Goal: Task Accomplishment & Management: Use online tool/utility

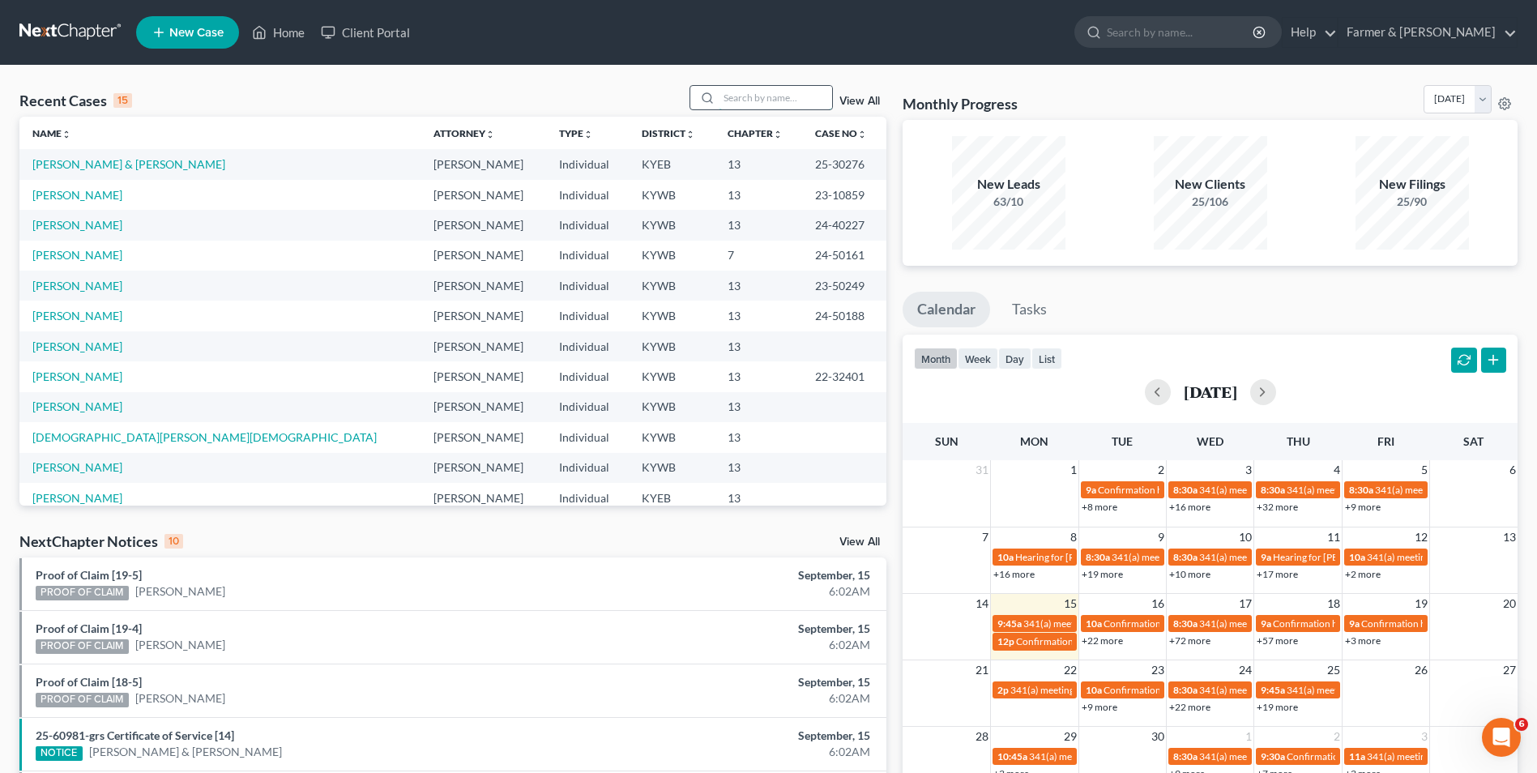
click at [767, 99] on input "search" at bounding box center [775, 97] width 113 height 23
paste input "25-31160"
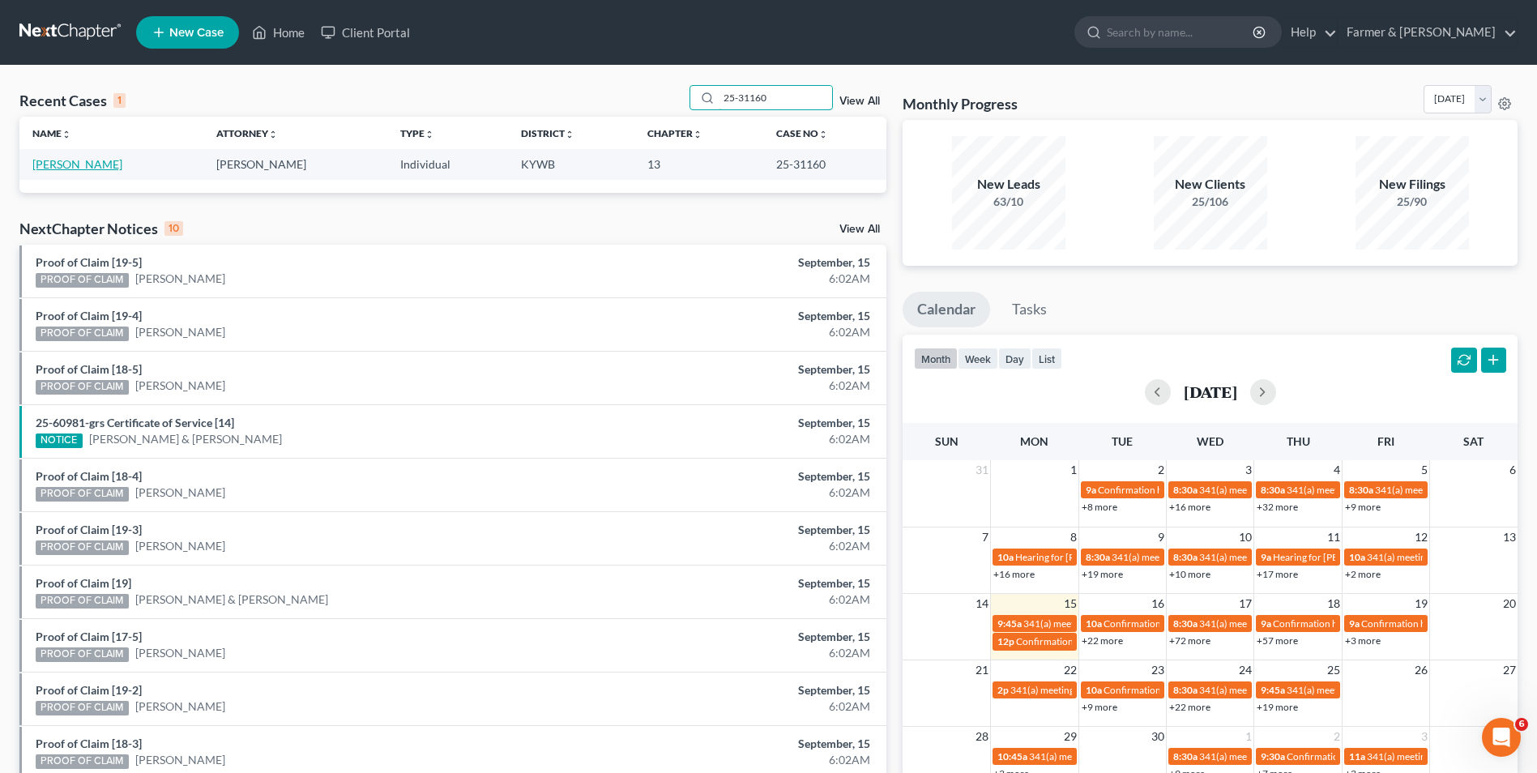
type input "25-31160"
click at [83, 169] on link "Johnson, Barbara" at bounding box center [77, 164] width 90 height 14
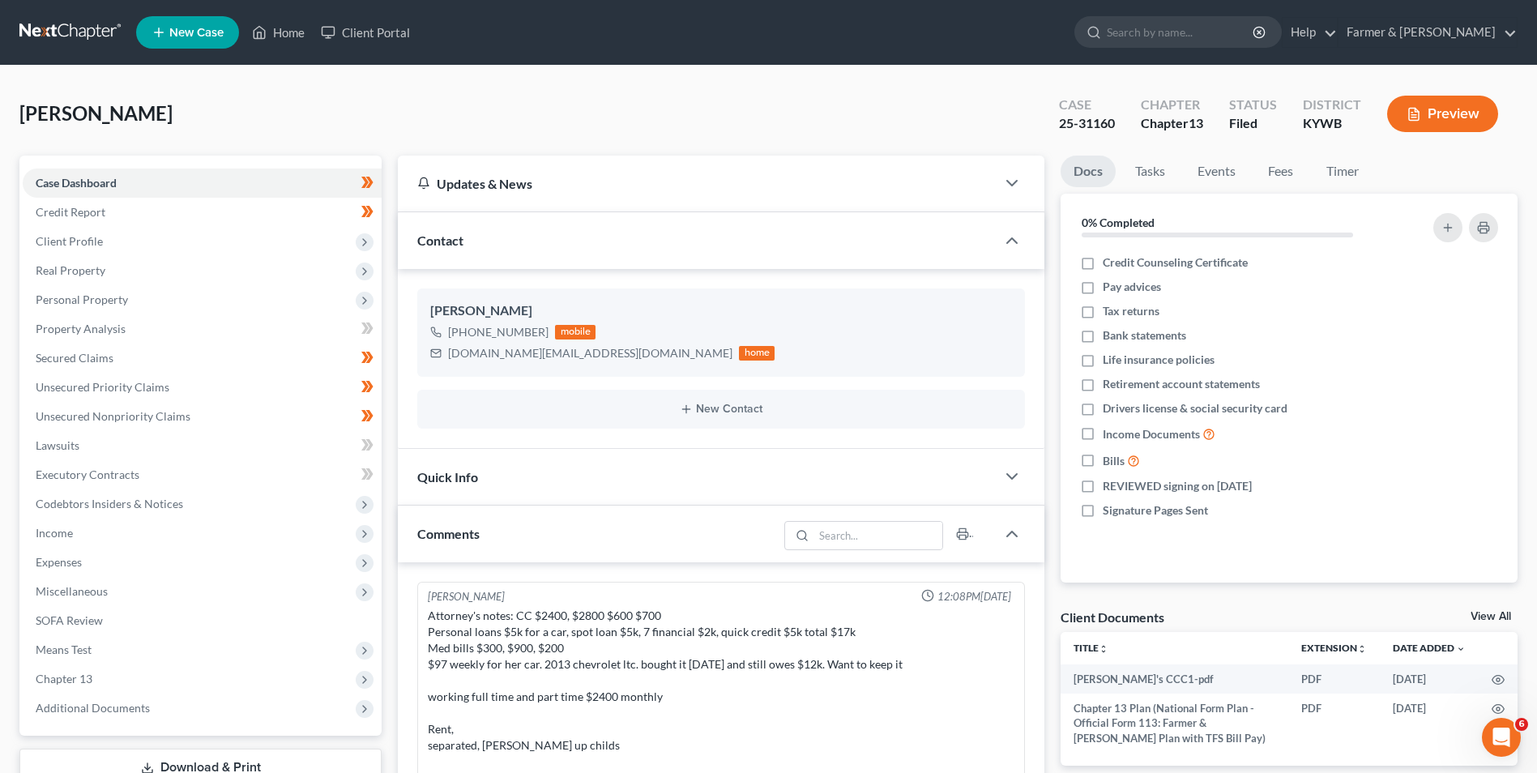
scroll to position [203, 0]
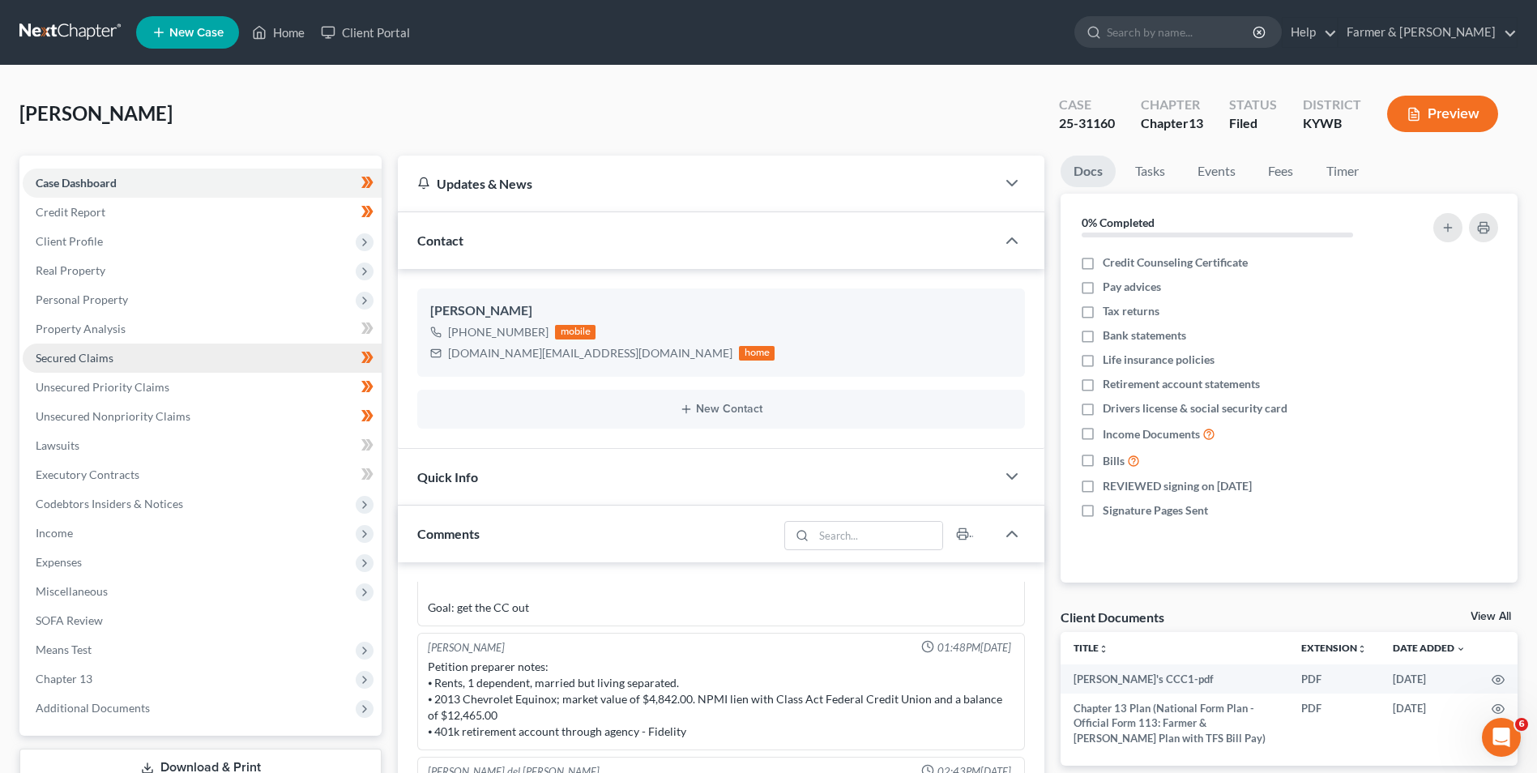
click at [92, 349] on link "Secured Claims" at bounding box center [202, 358] width 359 height 29
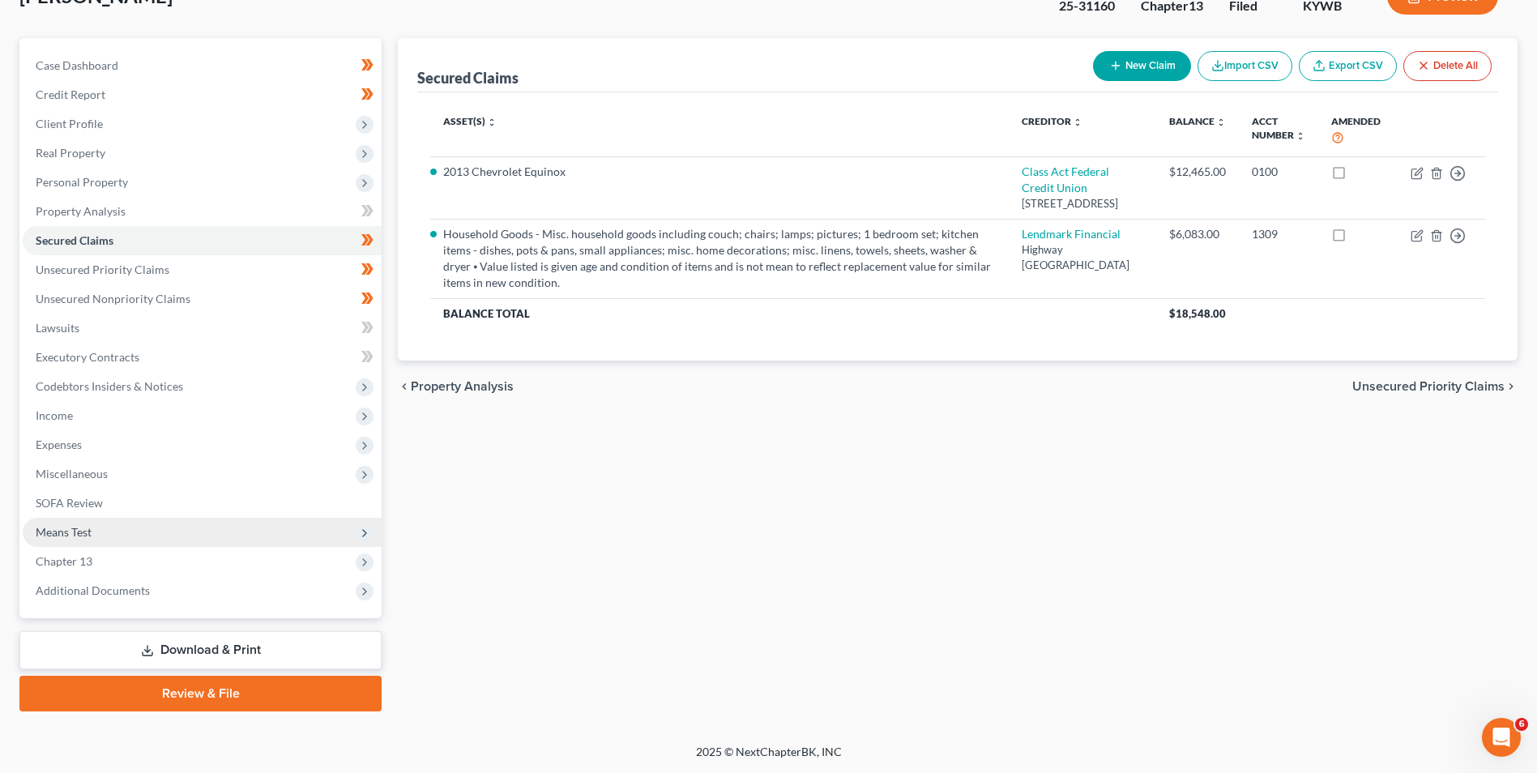
click at [125, 540] on span "Means Test" at bounding box center [202, 532] width 359 height 29
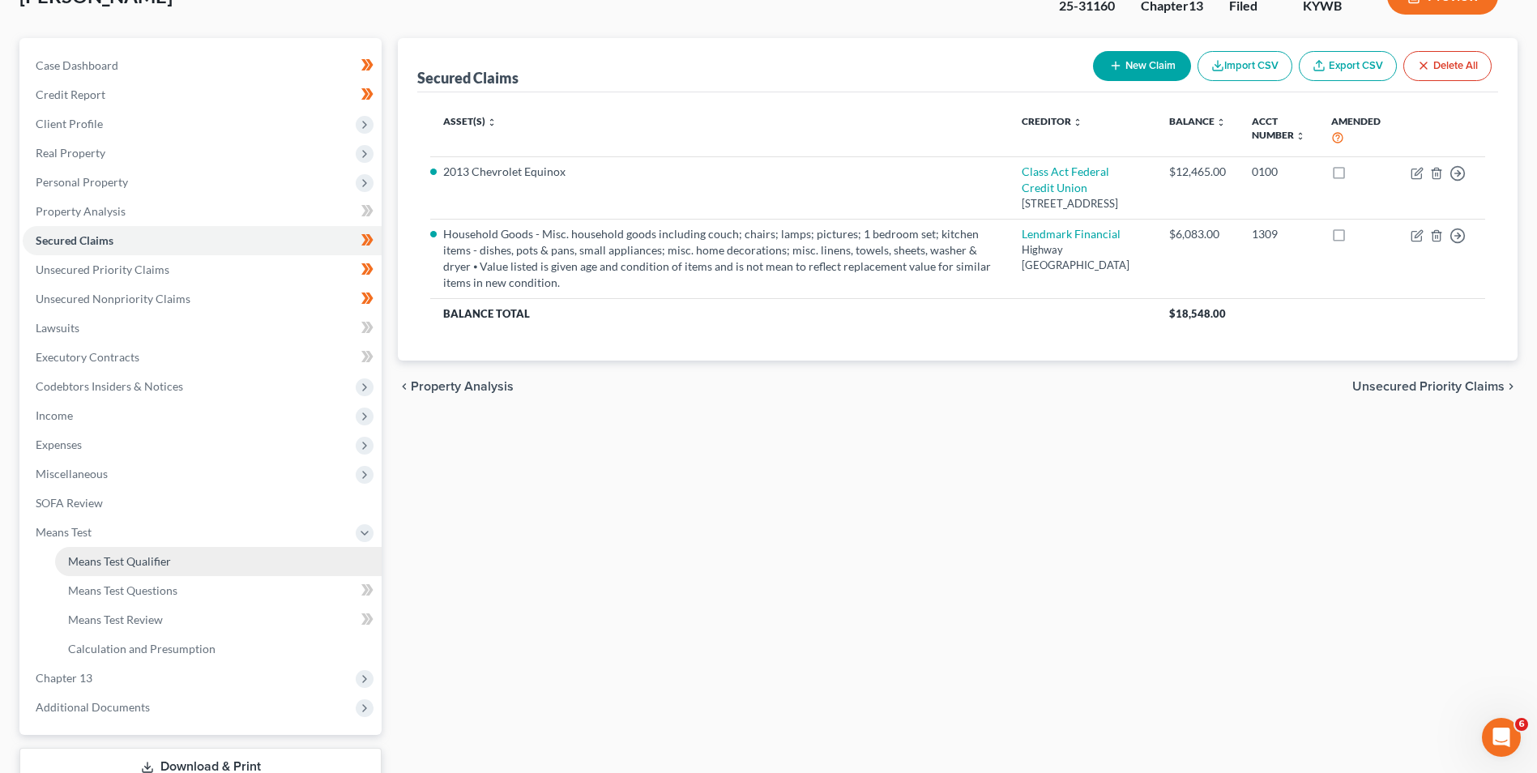
click at [125, 558] on span "Means Test Qualifier" at bounding box center [119, 561] width 103 height 14
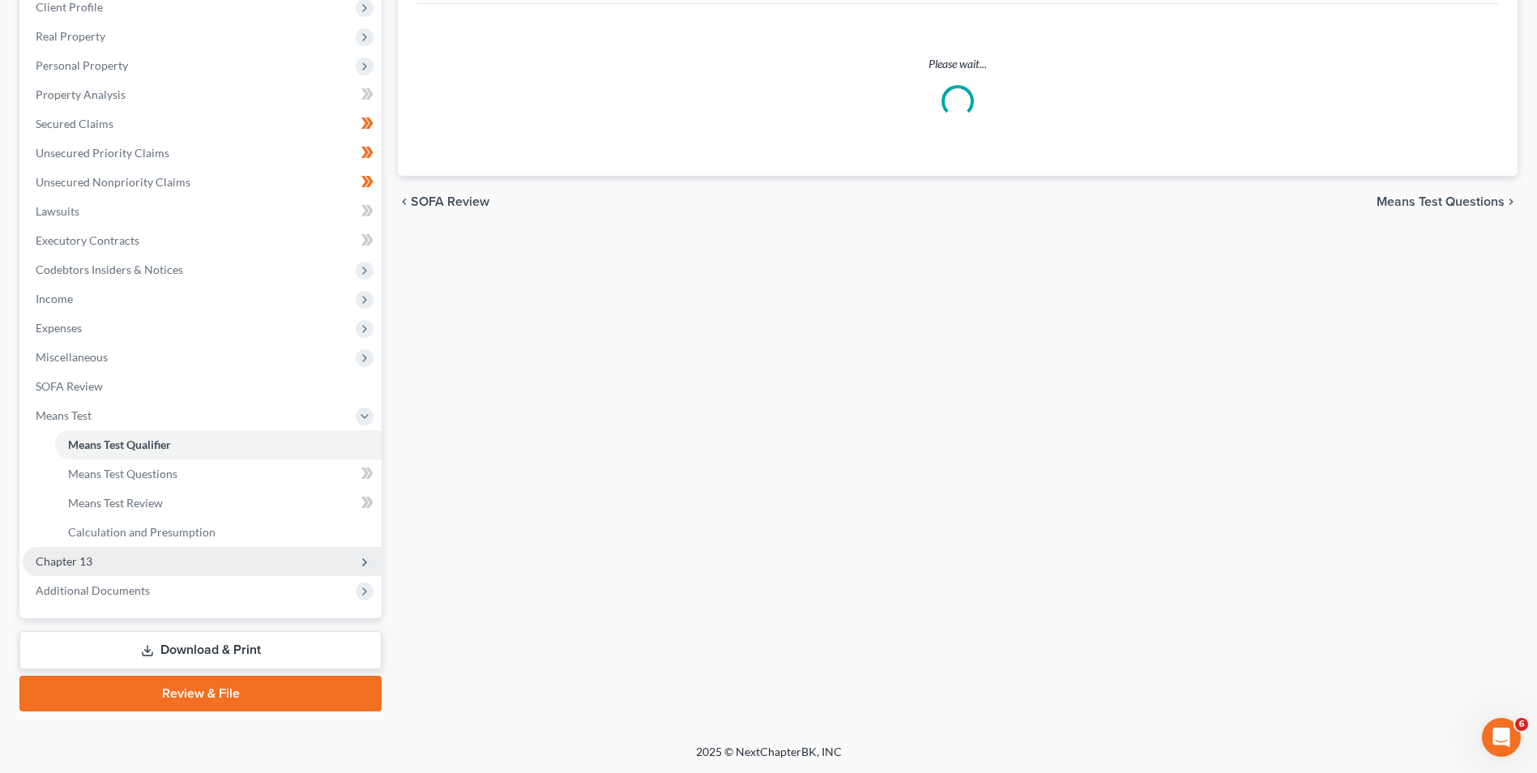
click at [188, 571] on span "Chapter 13" at bounding box center [202, 561] width 359 height 29
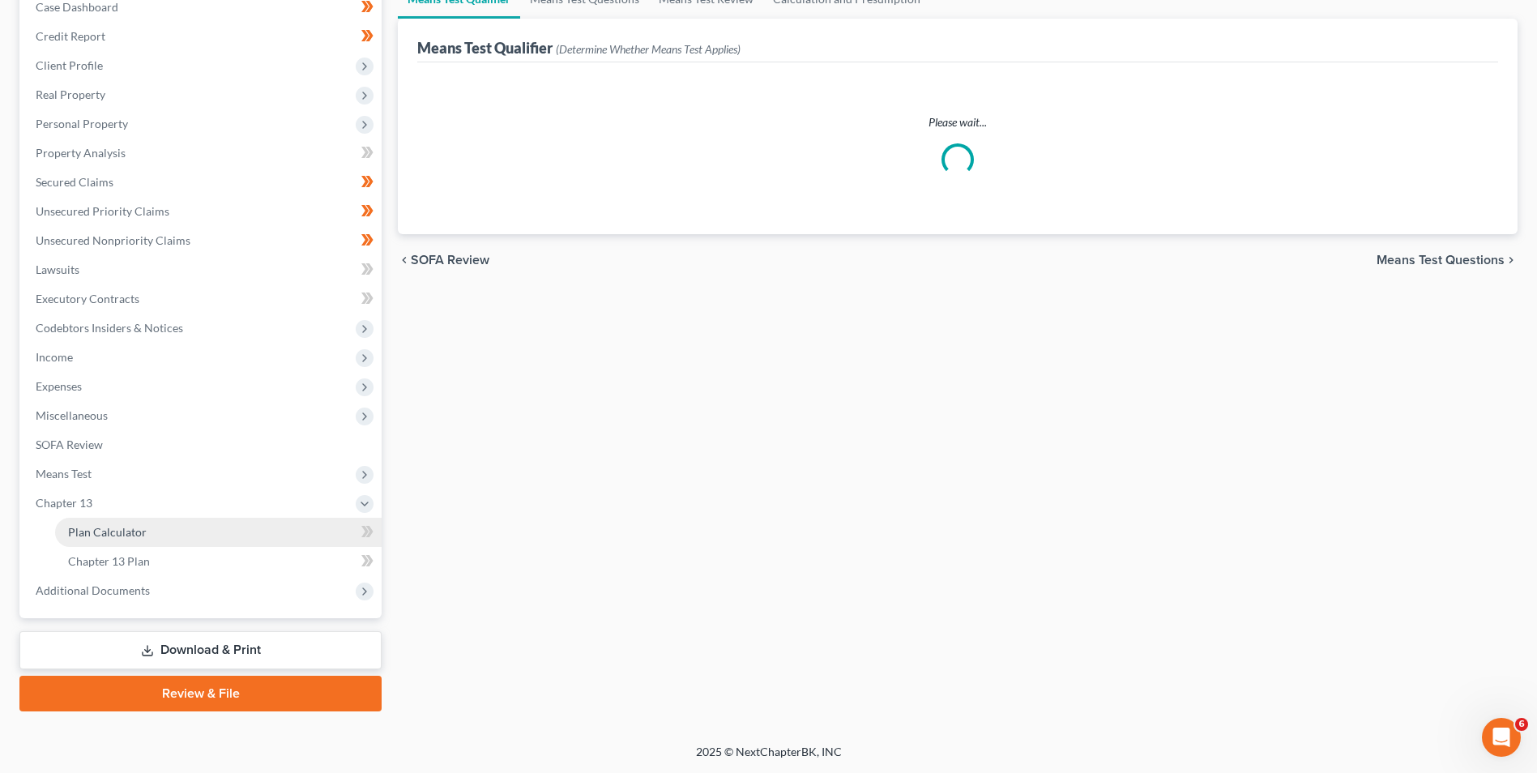
scroll to position [176, 0]
click at [152, 591] on ul "Case Dashboard Payments Invoices Payments Payments Credit Report Client Profile" at bounding box center [202, 299] width 359 height 613
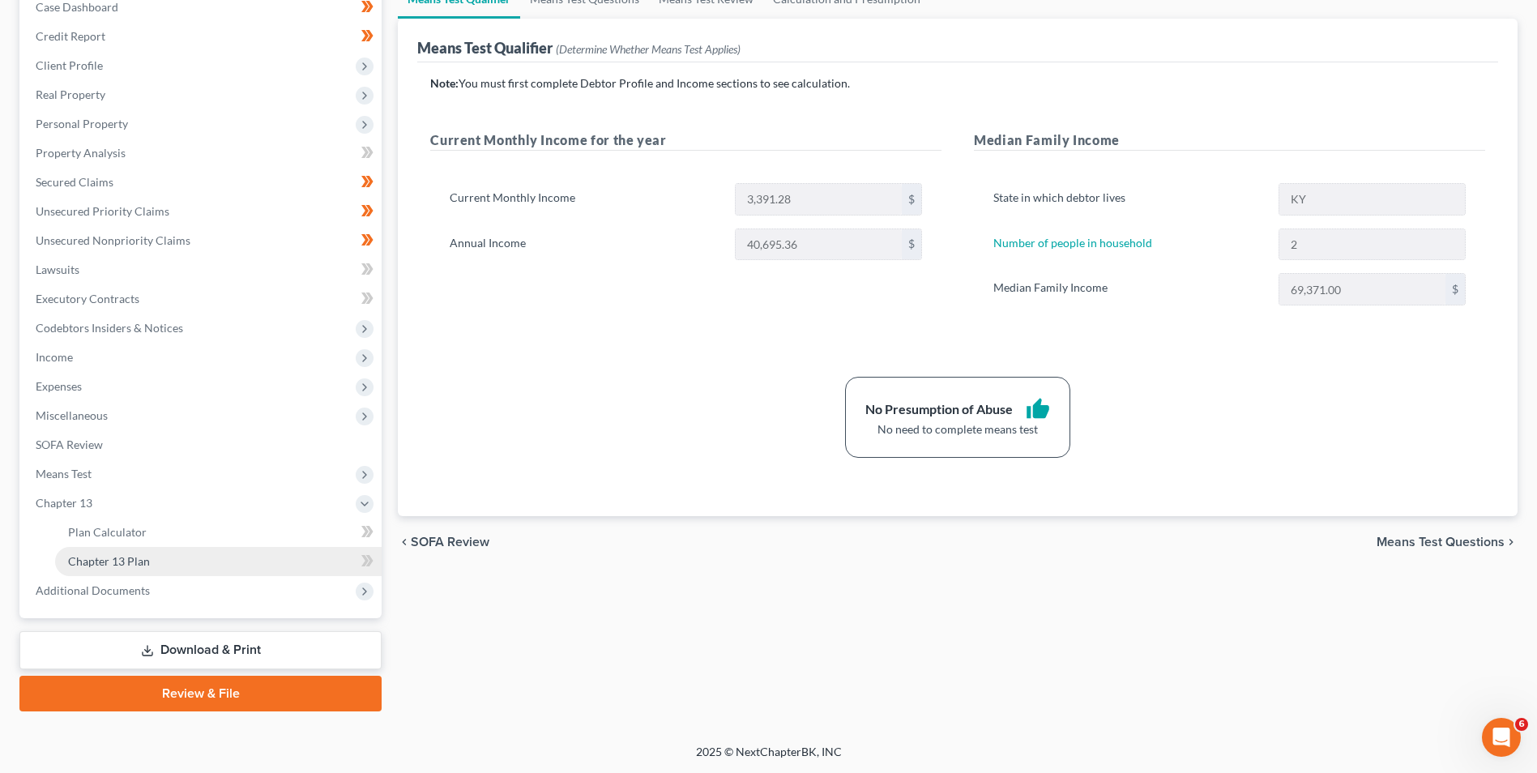
click at [211, 568] on link "Chapter 13 Plan" at bounding box center [218, 561] width 327 height 29
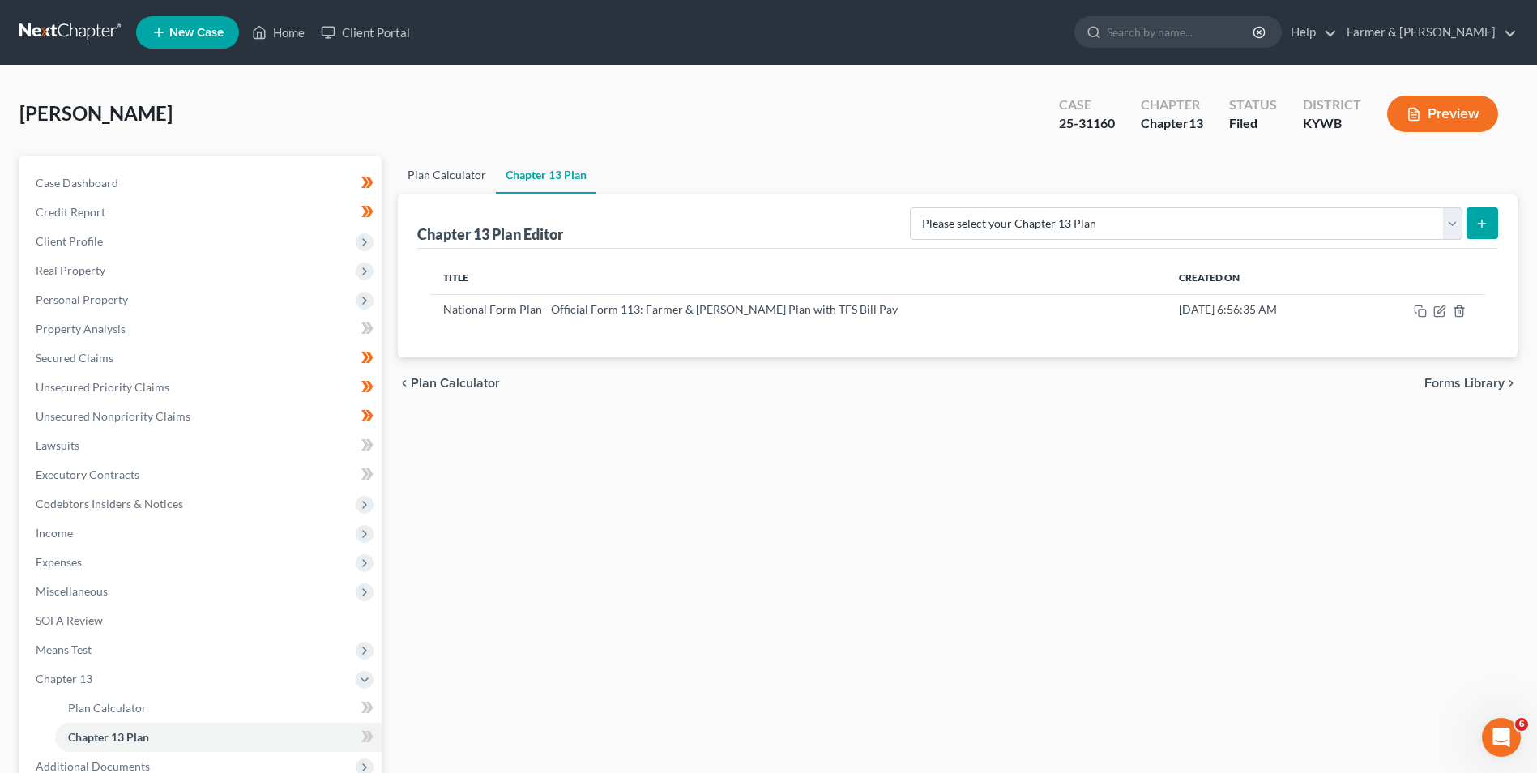
click at [467, 170] on link "Plan Calculator" at bounding box center [447, 175] width 98 height 39
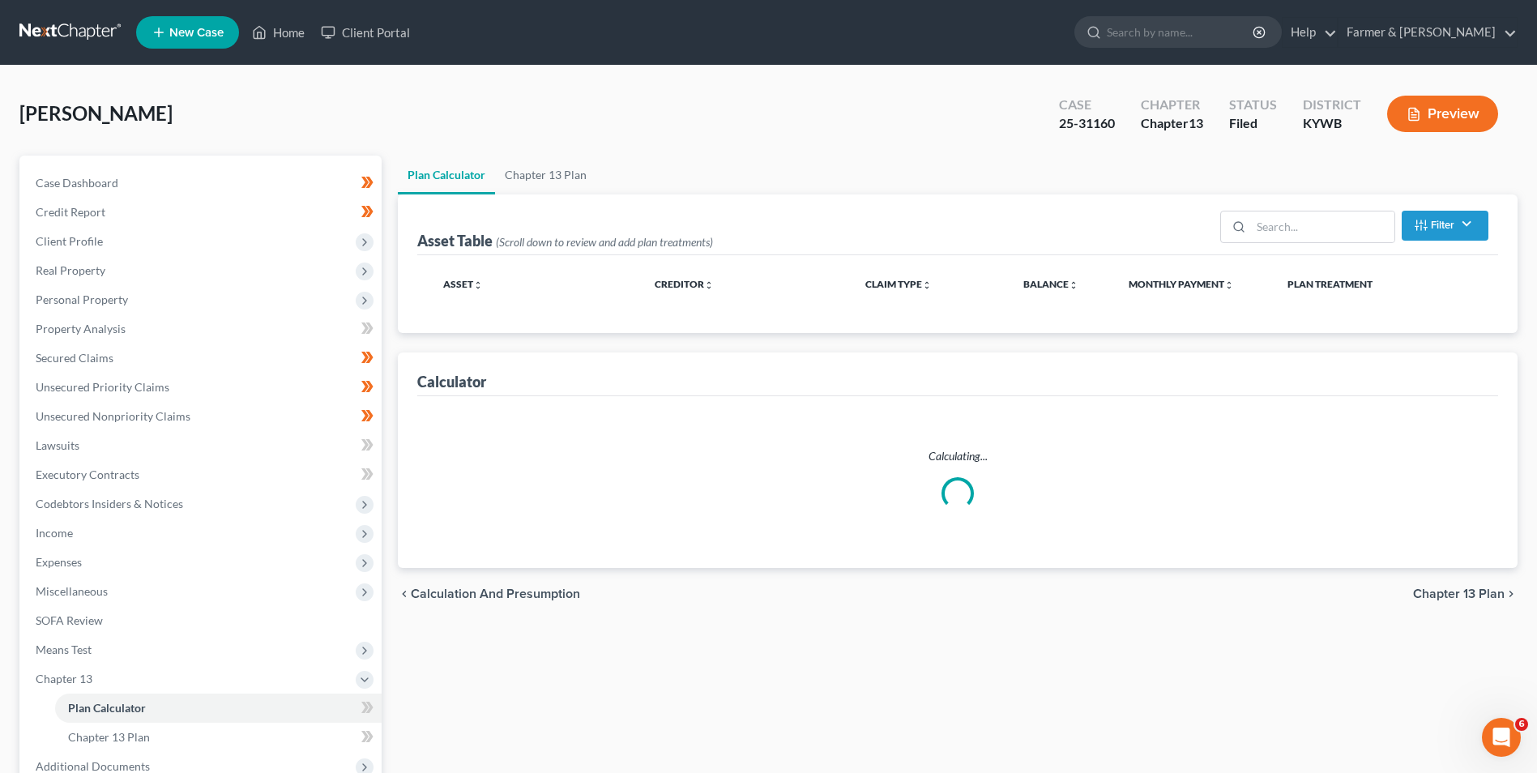
select select "59"
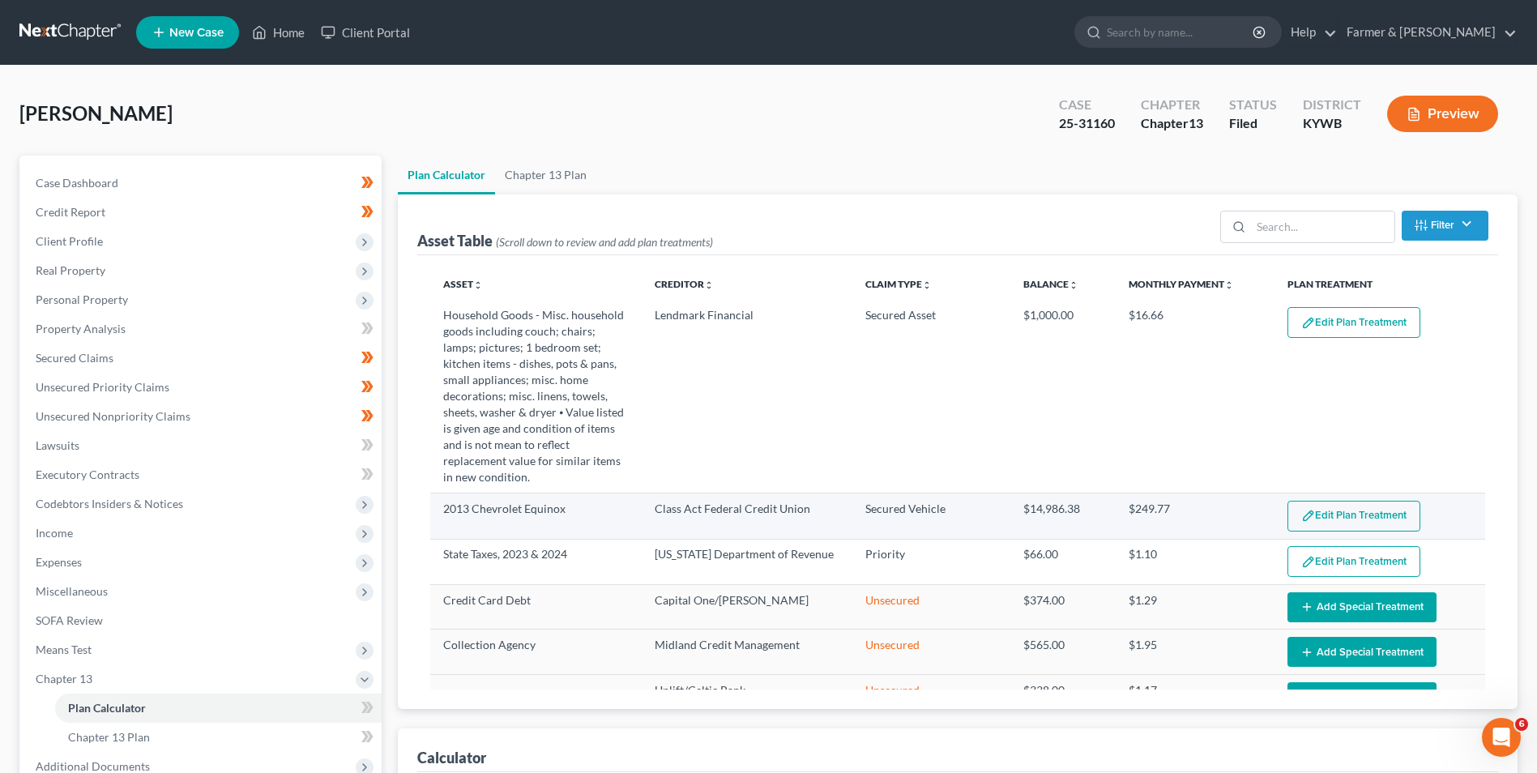
click at [1352, 502] on button "Edit Plan Treatment" at bounding box center [1354, 516] width 133 height 31
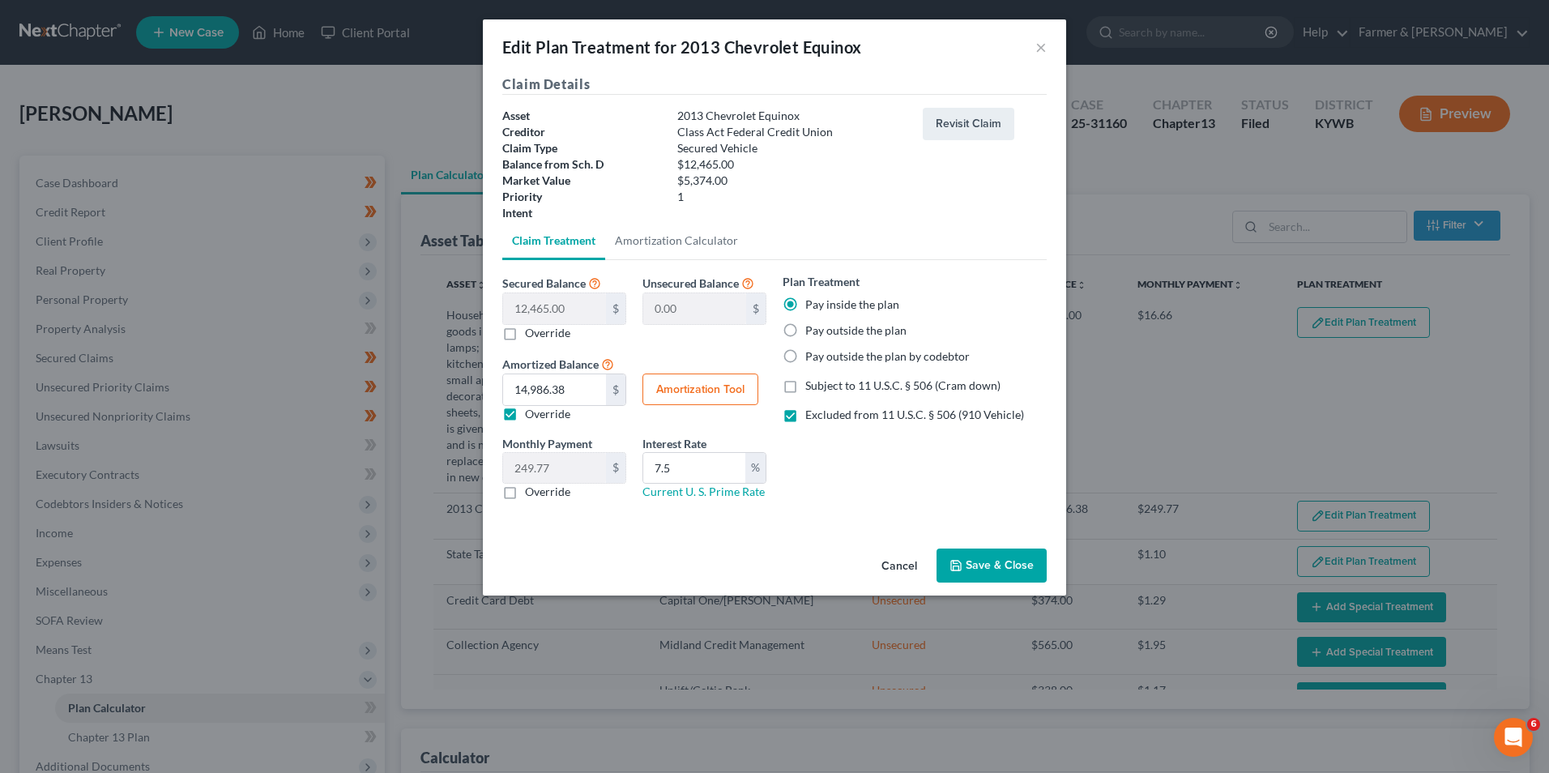
click at [1165, 434] on div "Edit Plan Treatment for 2013 Chevrolet Equinox × Claim Details Asset 2013 Chevr…" at bounding box center [774, 386] width 1549 height 773
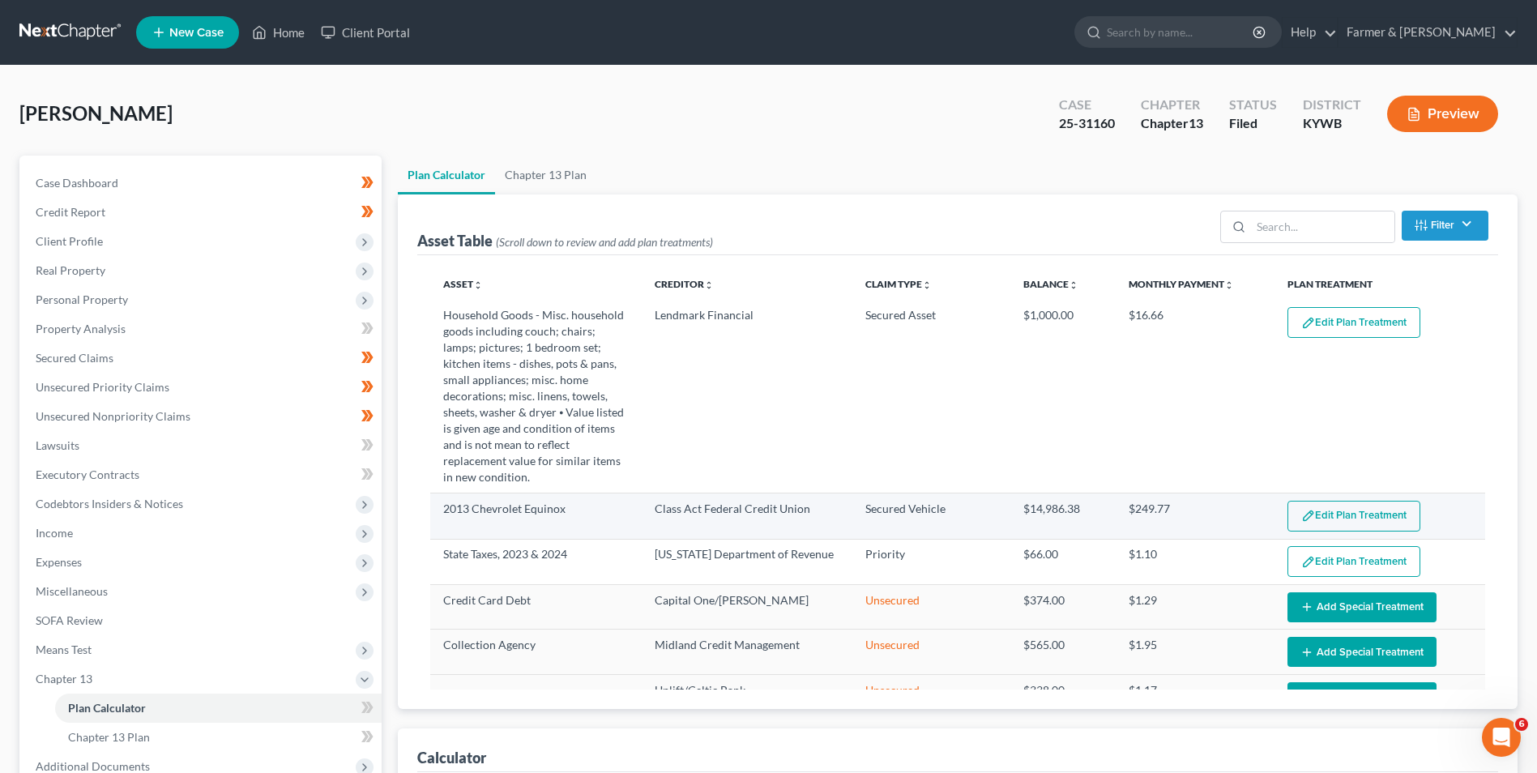
click at [1305, 501] on button "Edit Plan Treatment" at bounding box center [1354, 516] width 133 height 31
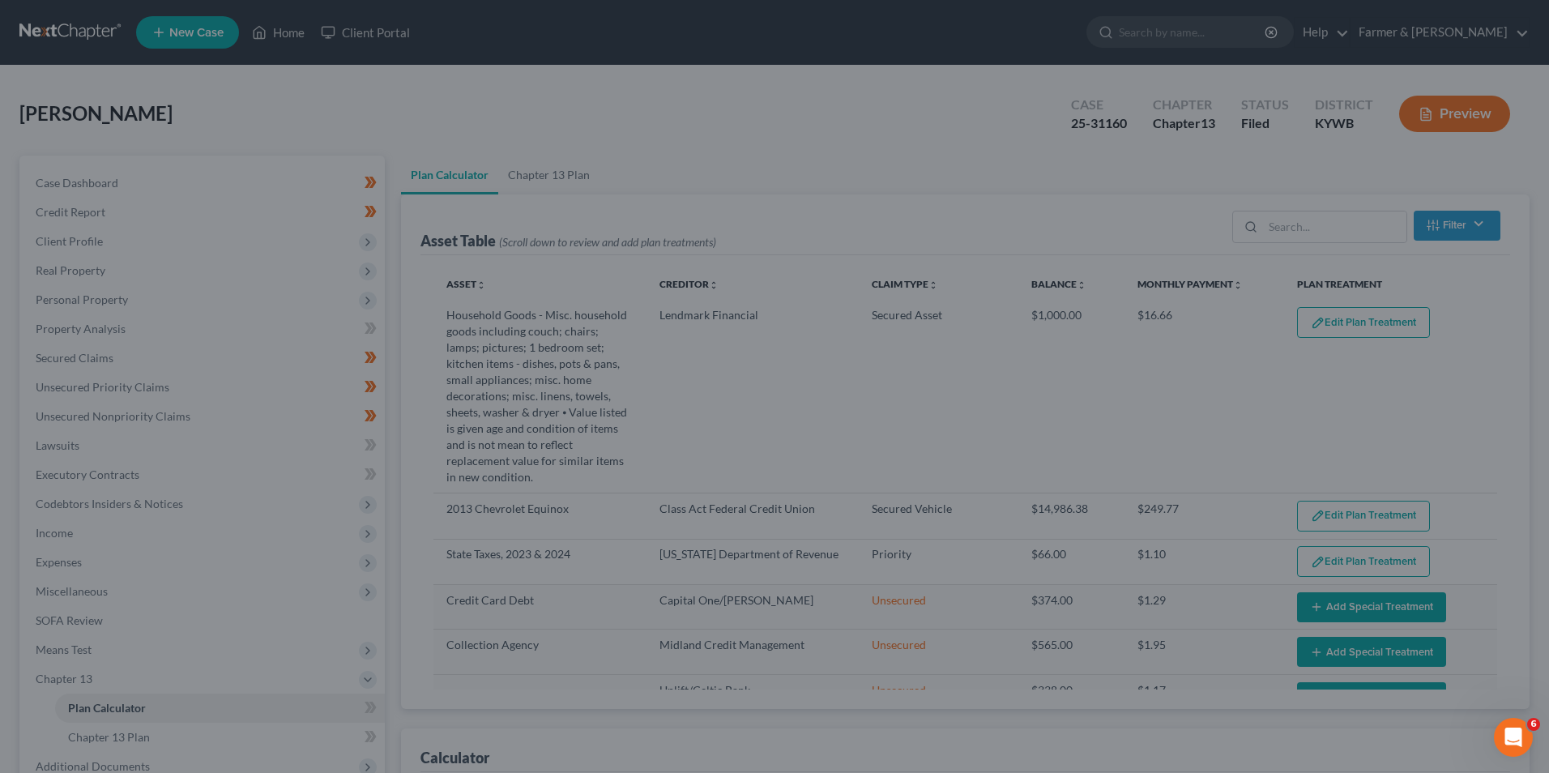
click at [1172, 385] on div "Edit Plan Treatment for 2013 Chevrolet Equinox × Claim Details Asset 2013 Chevr…" at bounding box center [774, 386] width 1549 height 773
